Goal: Task Accomplishment & Management: Use online tool/utility

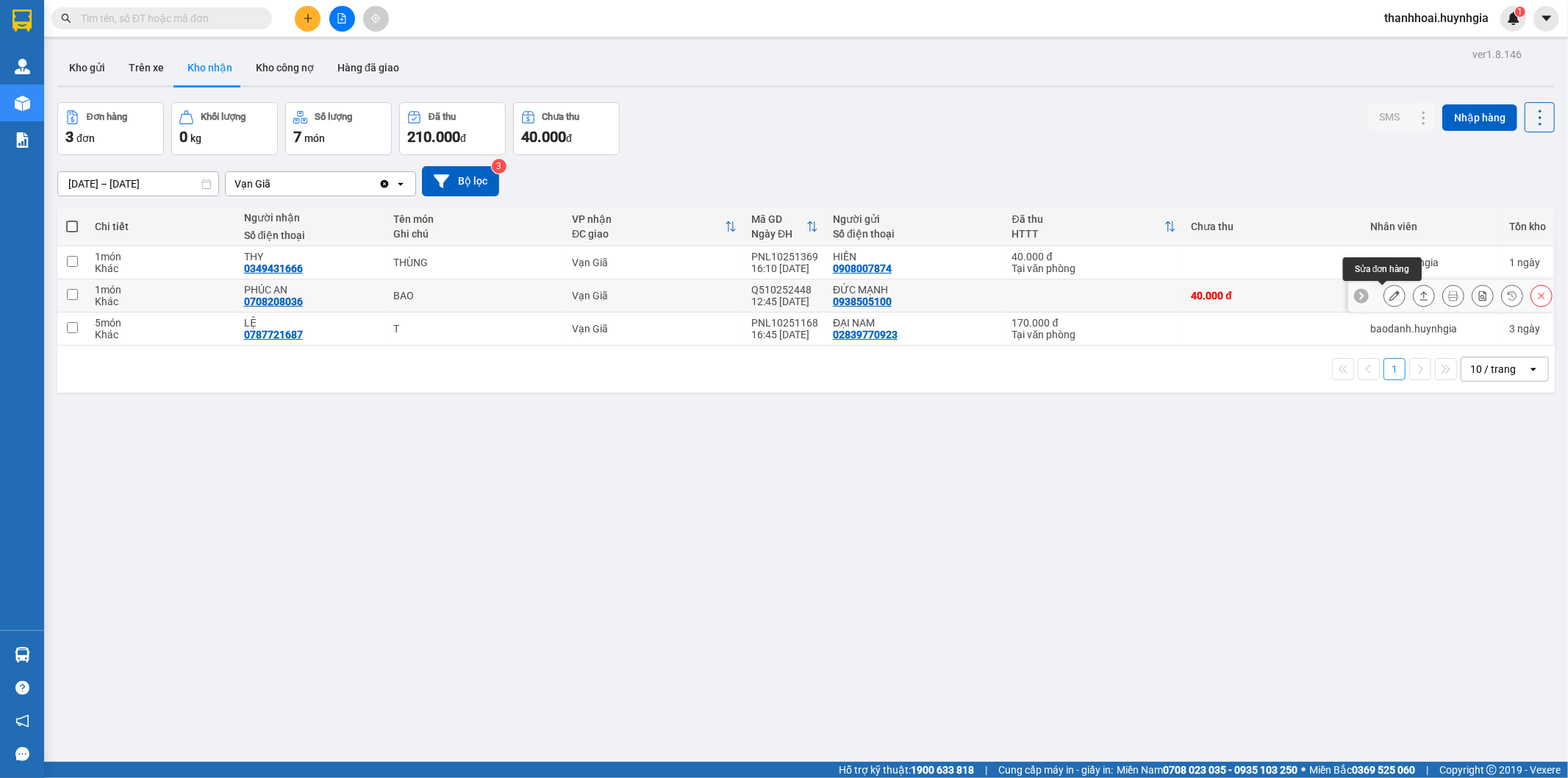
click at [1389, 297] on icon at bounding box center [1394, 296] width 11 height 11
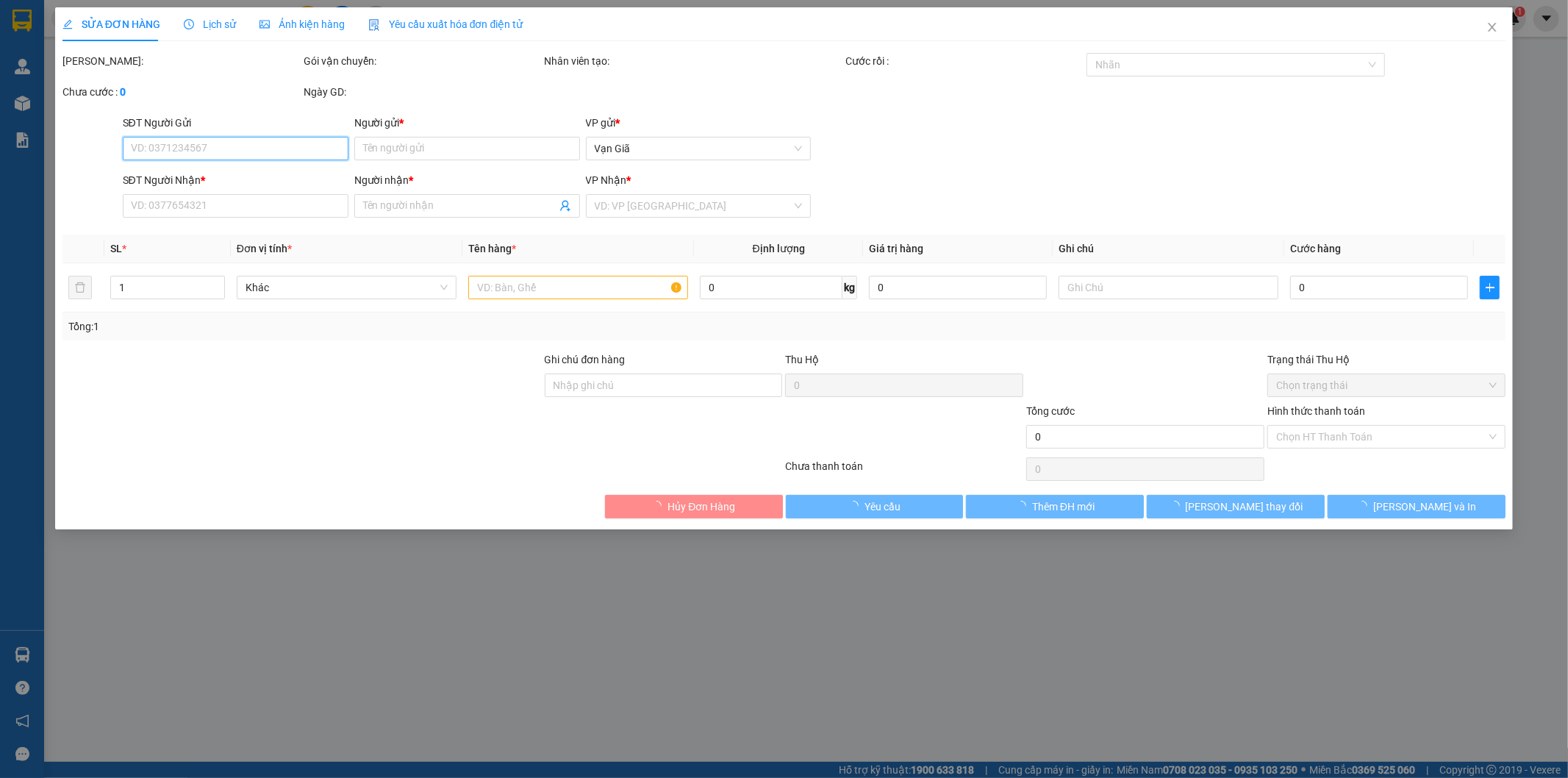
type input "0938505100"
type input "ĐỨC MẠNH"
type input "0708208036"
type input "PHÚC AN"
type input "40.000"
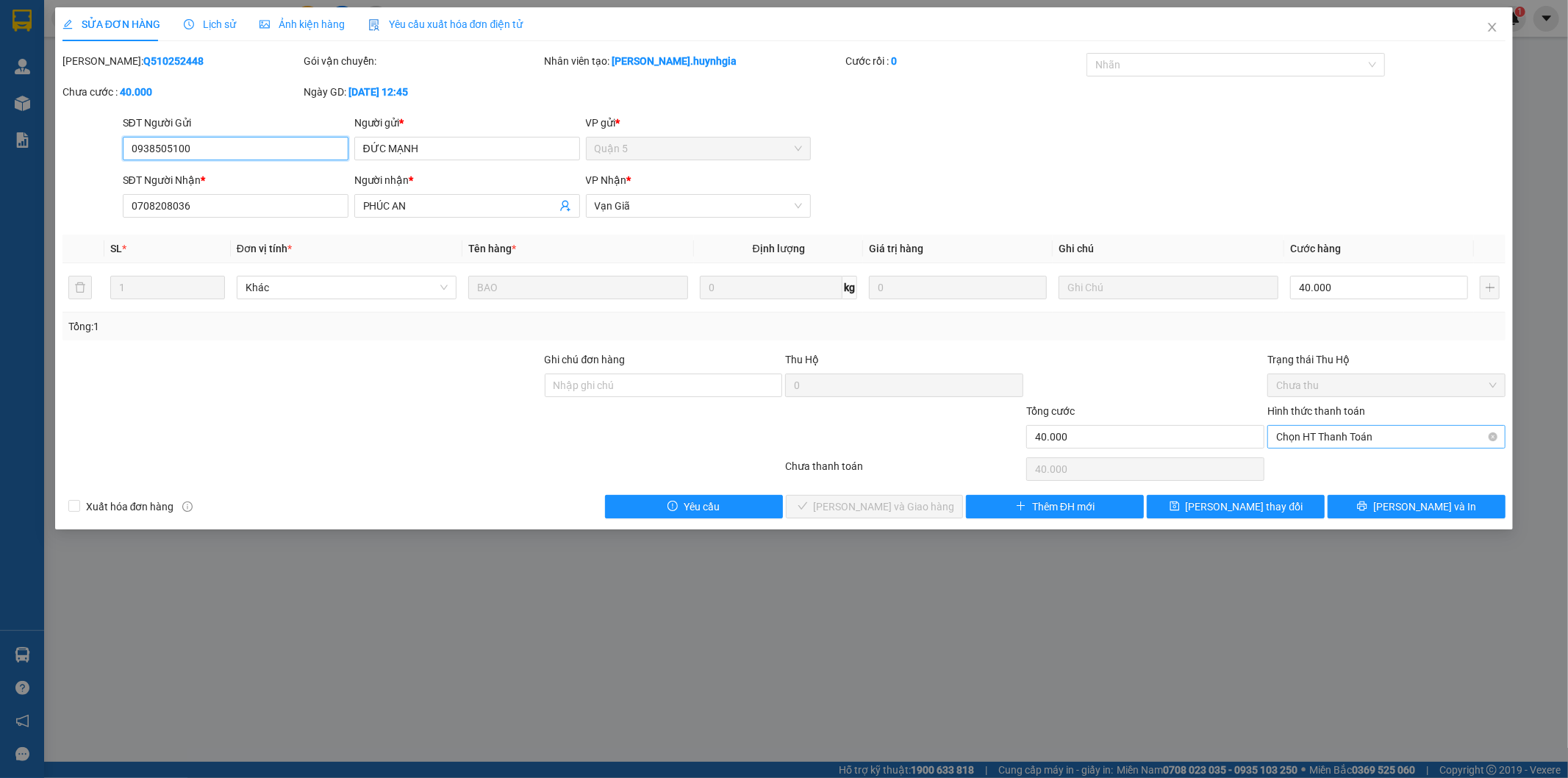
click at [1351, 437] on span "Chọn HT Thanh Toán" at bounding box center [1387, 437] width 221 height 22
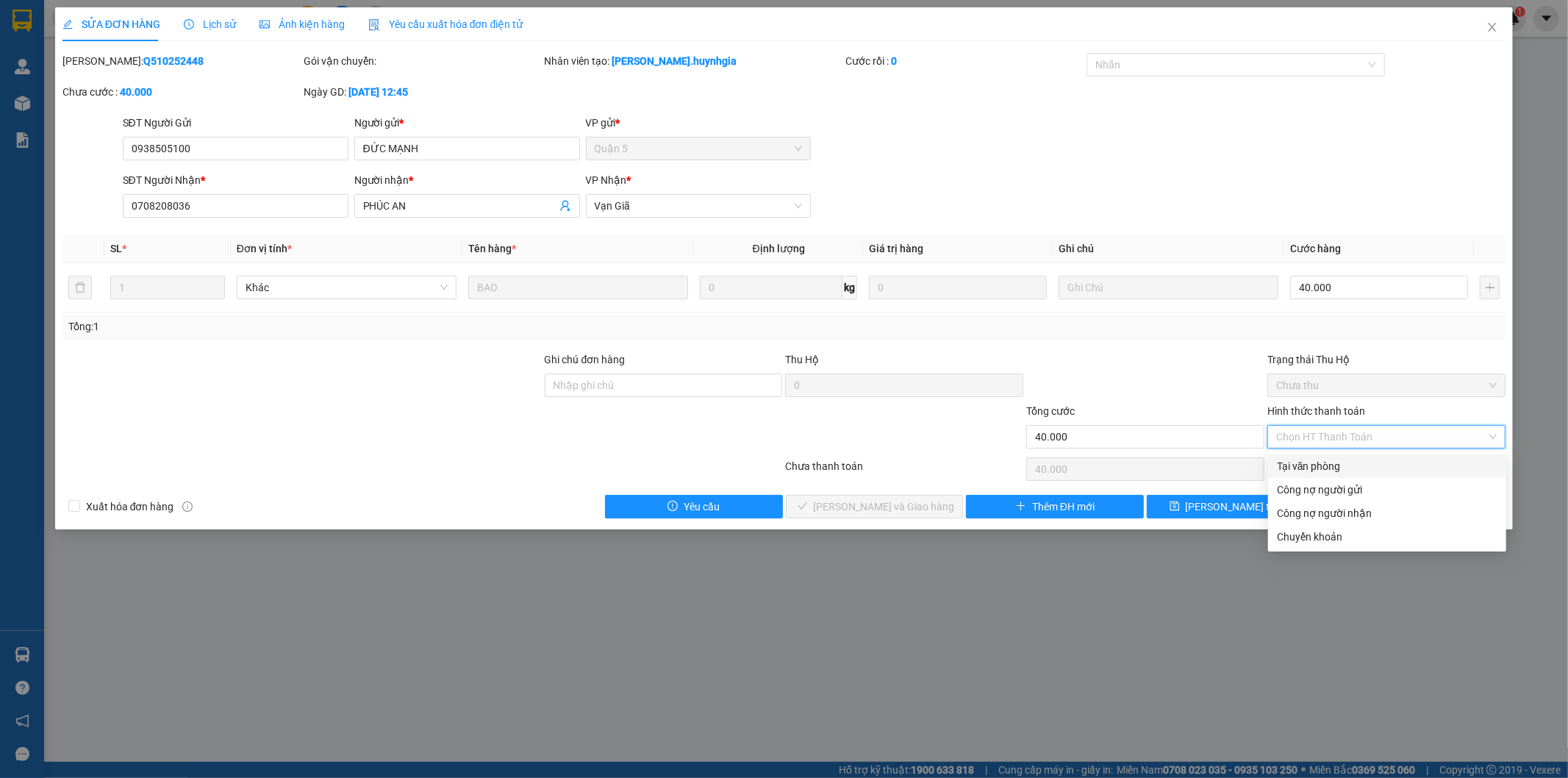
click at [1348, 472] on div "Tại văn phòng" at bounding box center [1388, 466] width 221 height 16
type input "0"
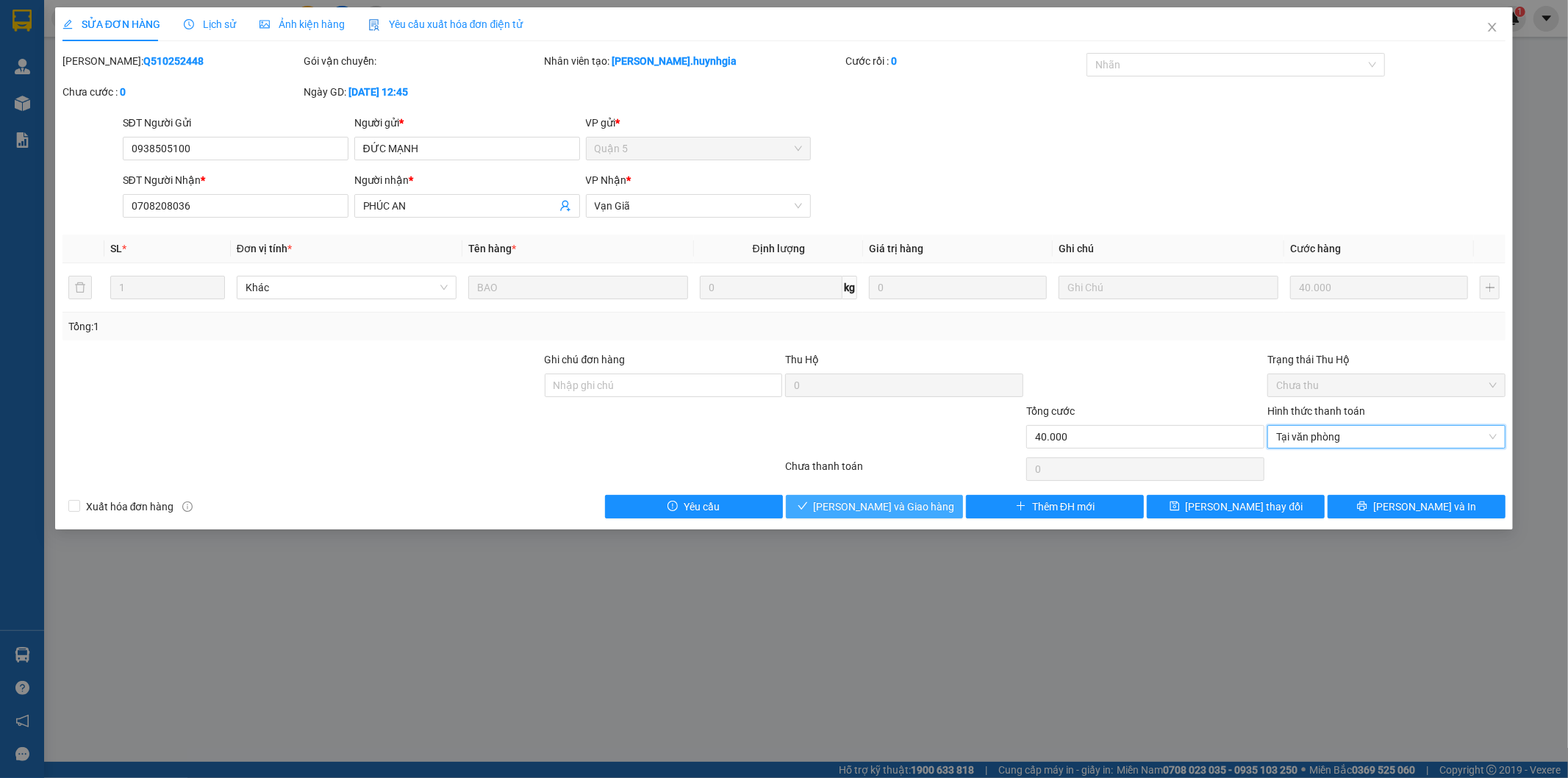
click at [865, 508] on span "[PERSON_NAME] và Giao hàng" at bounding box center [883, 506] width 141 height 16
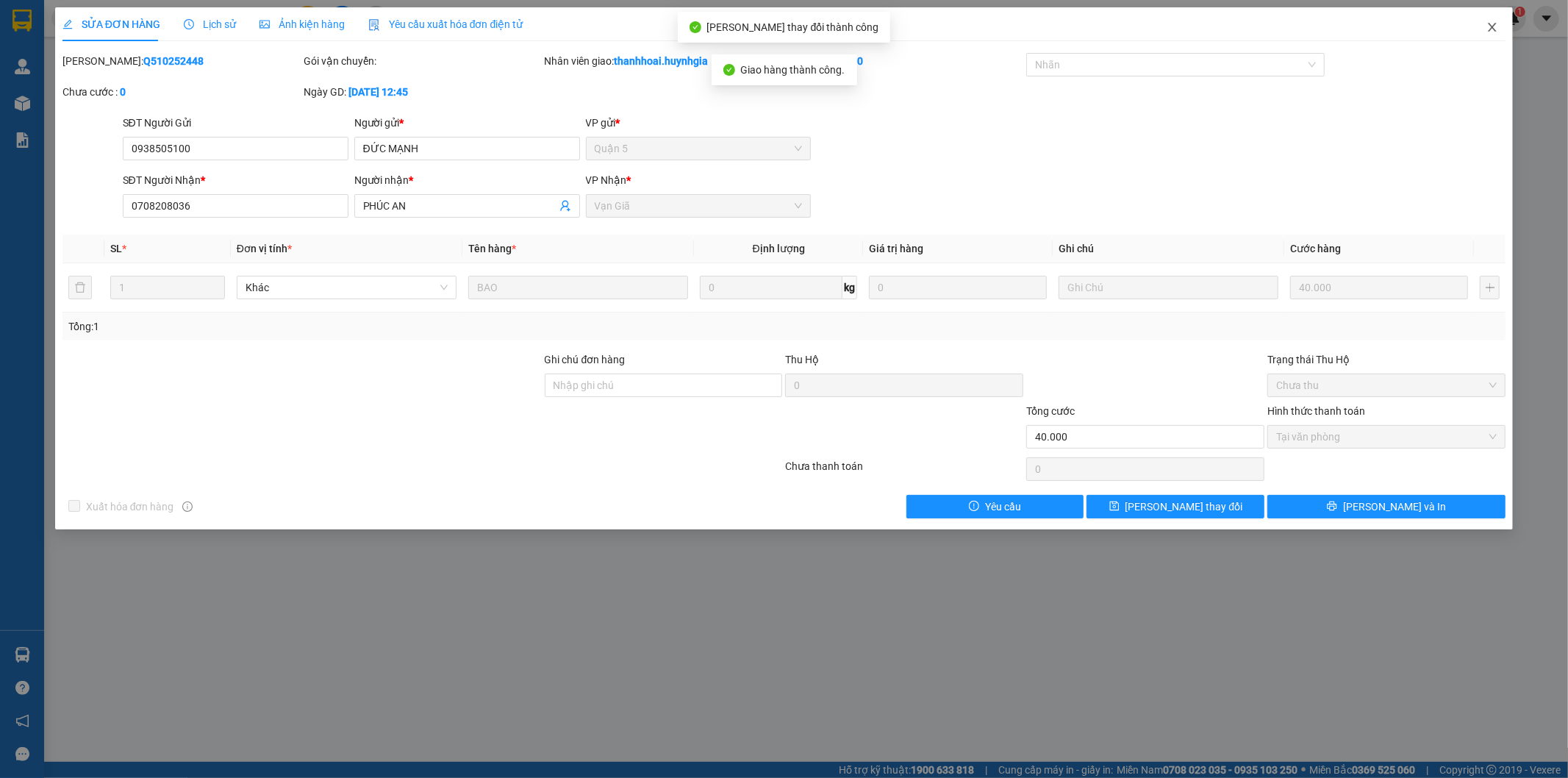
click at [1490, 32] on icon "close" at bounding box center [1492, 27] width 11 height 11
